Goal: Navigation & Orientation: Find specific page/section

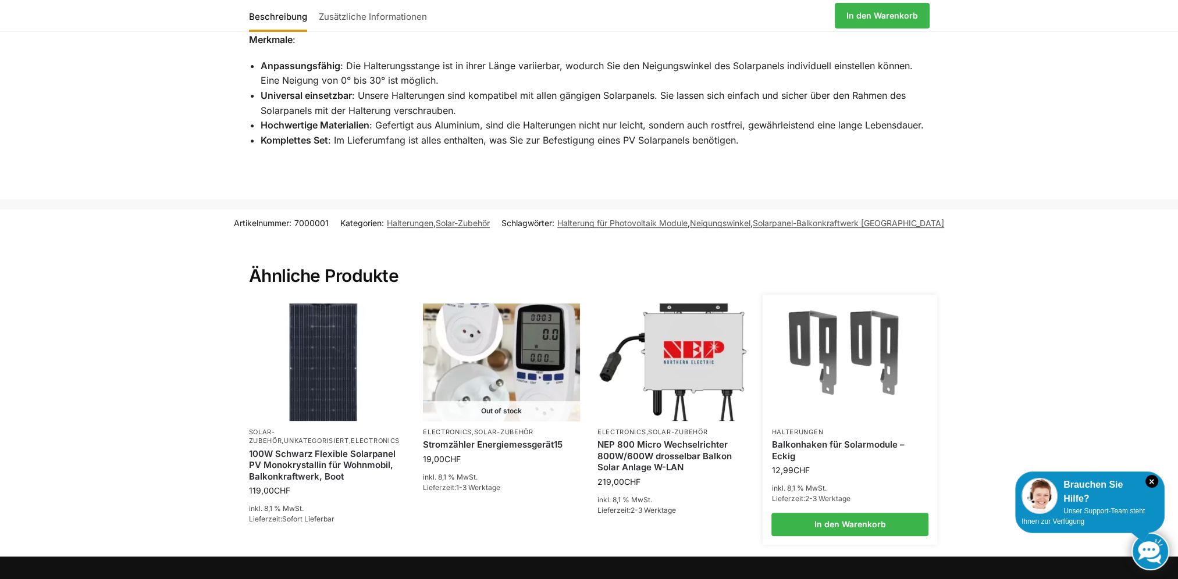
scroll to position [776, 0]
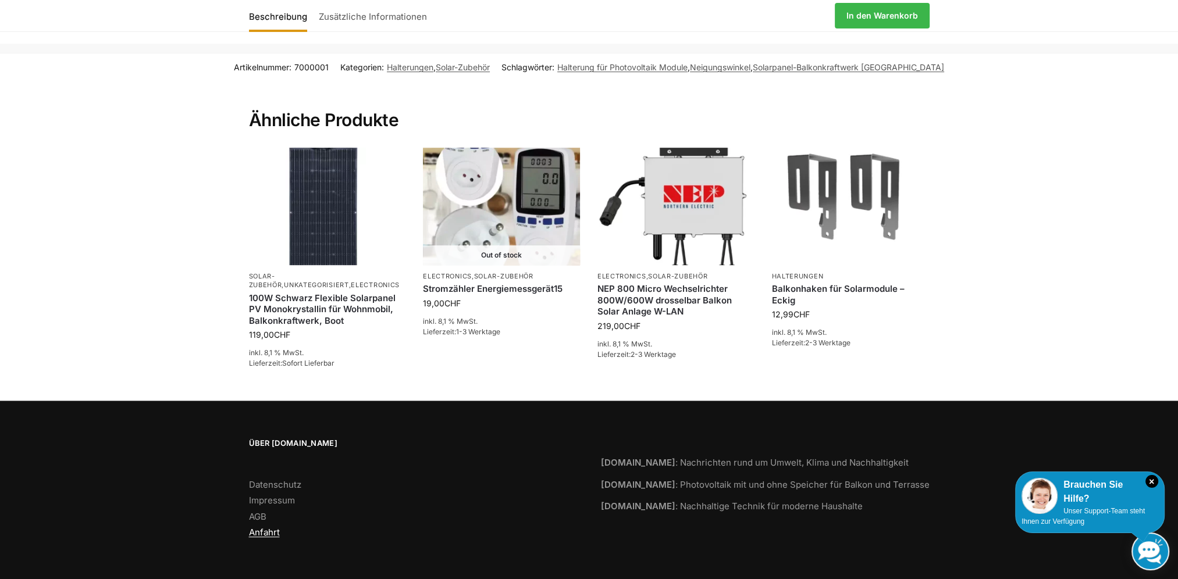
click at [258, 533] on link "Anfahrt" at bounding box center [264, 532] width 31 height 11
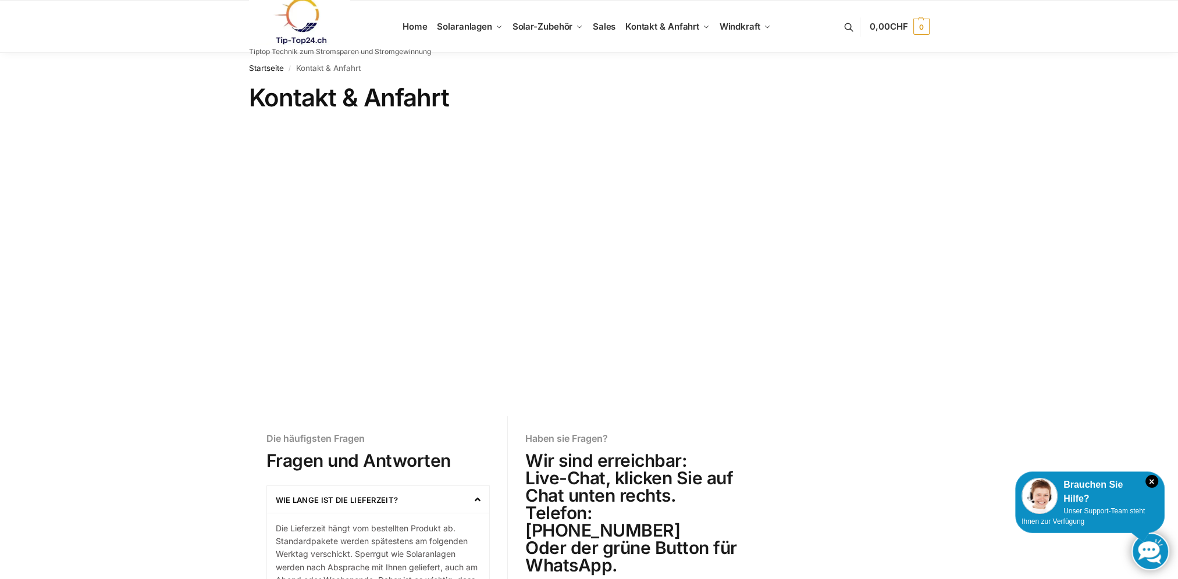
click at [1121, 295] on section at bounding box center [589, 257] width 1178 height 261
click at [559, 71] on span "[PERSON_NAME]" at bounding box center [554, 72] width 67 height 10
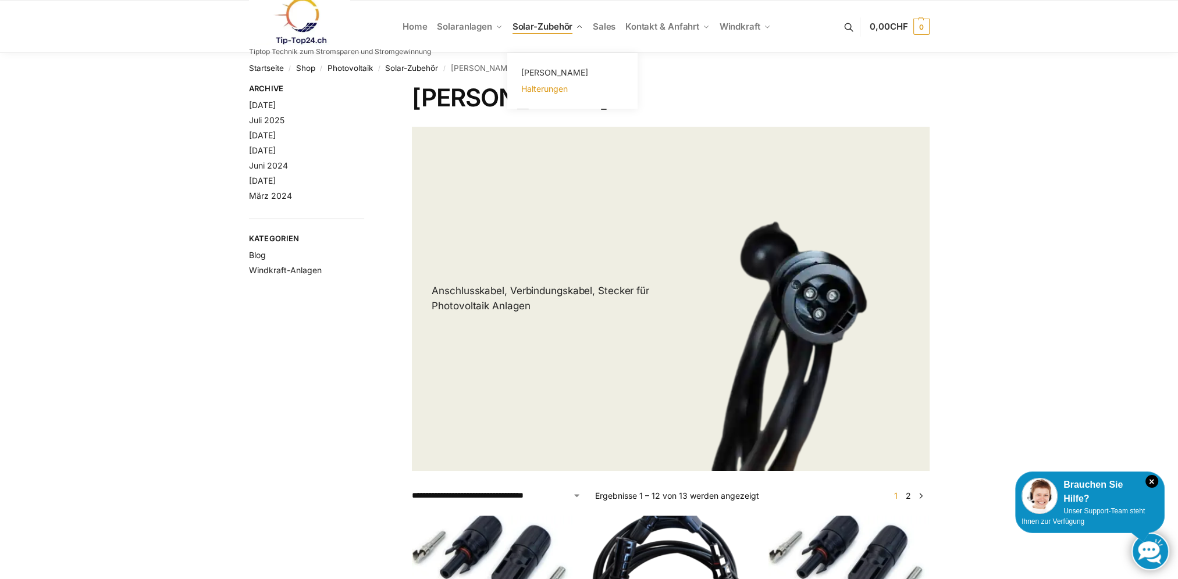
click at [553, 93] on span "Halterungen" at bounding box center [544, 89] width 47 height 10
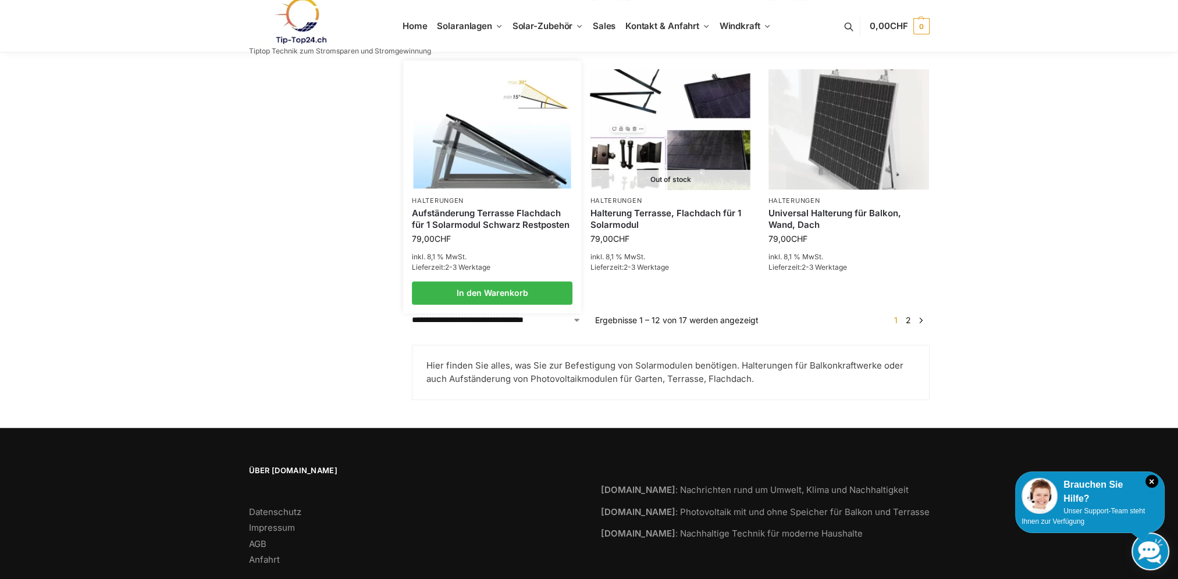
scroll to position [1047, 0]
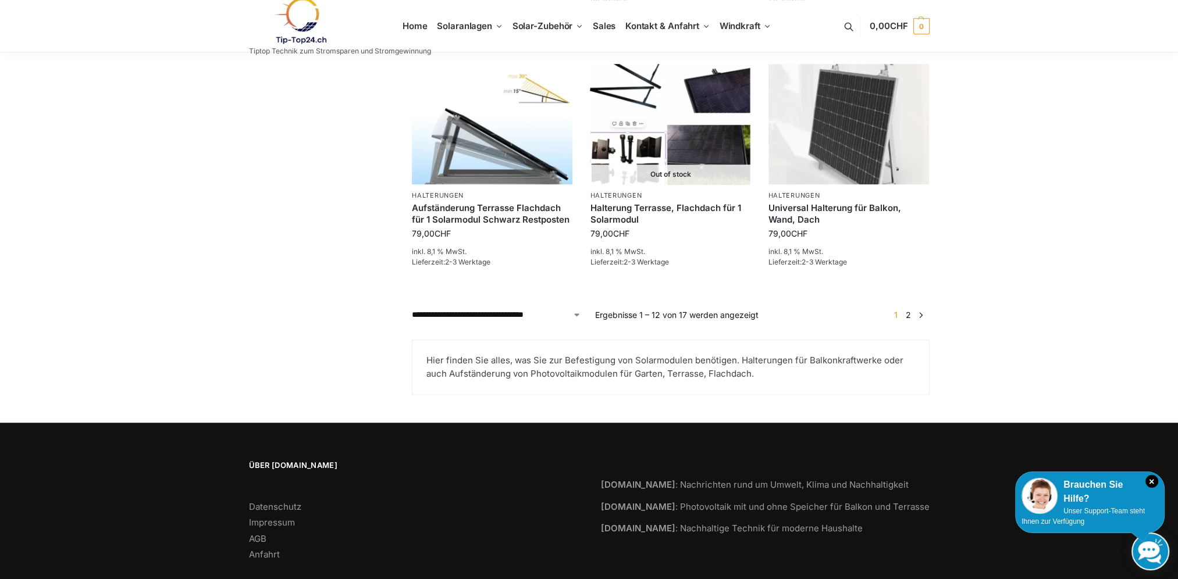
click at [907, 313] on link "2" at bounding box center [908, 315] width 11 height 10
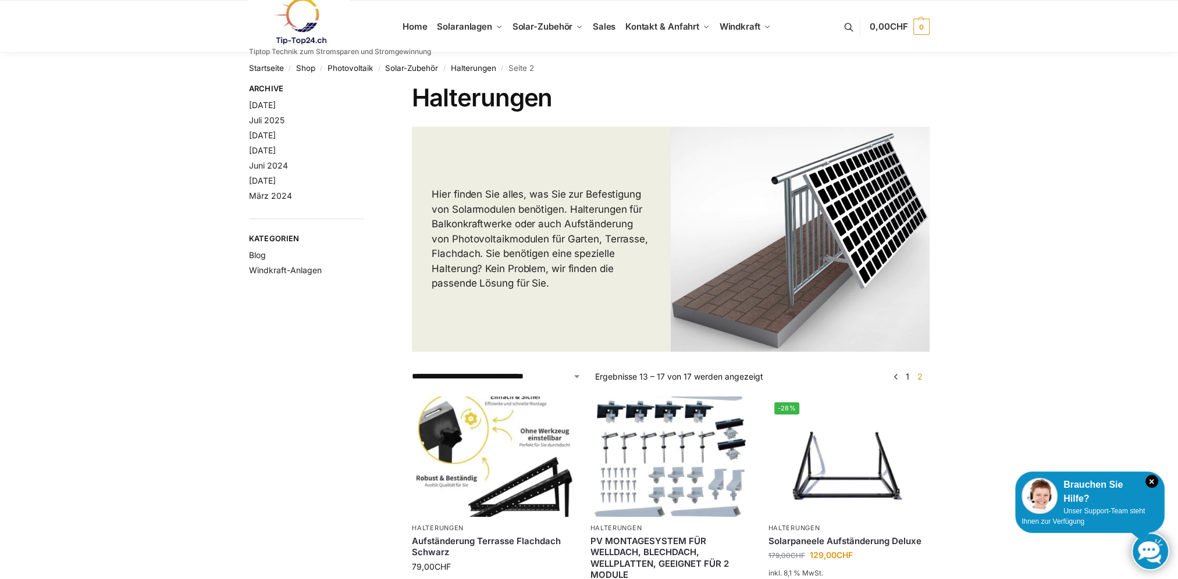
drag, startPoint x: 388, startPoint y: 2, endPoint x: 81, endPoint y: 158, distance: 344.6
click at [105, 114] on div "**********" at bounding box center [589, 519] width 1178 height 933
